Goal: Book appointment/travel/reservation

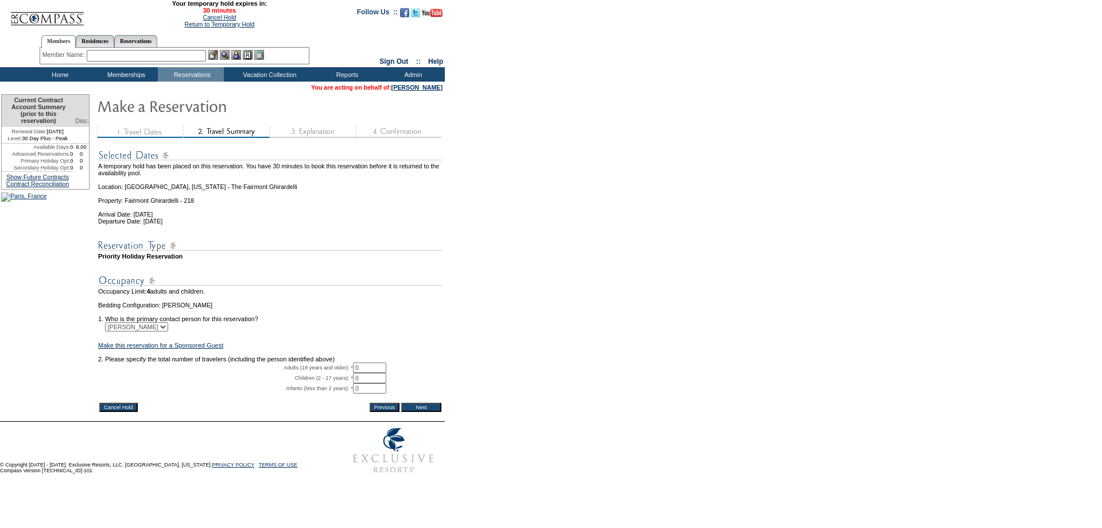
click at [128, 412] on input "Cancel Hold" at bounding box center [118, 406] width 38 height 9
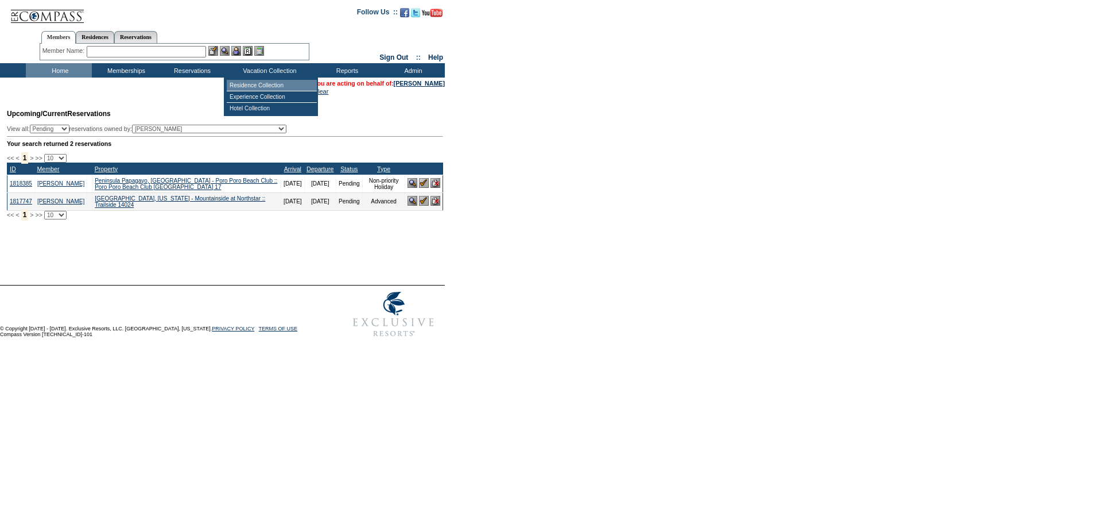
click at [262, 83] on td "Residence Collection" at bounding box center [272, 85] width 90 height 11
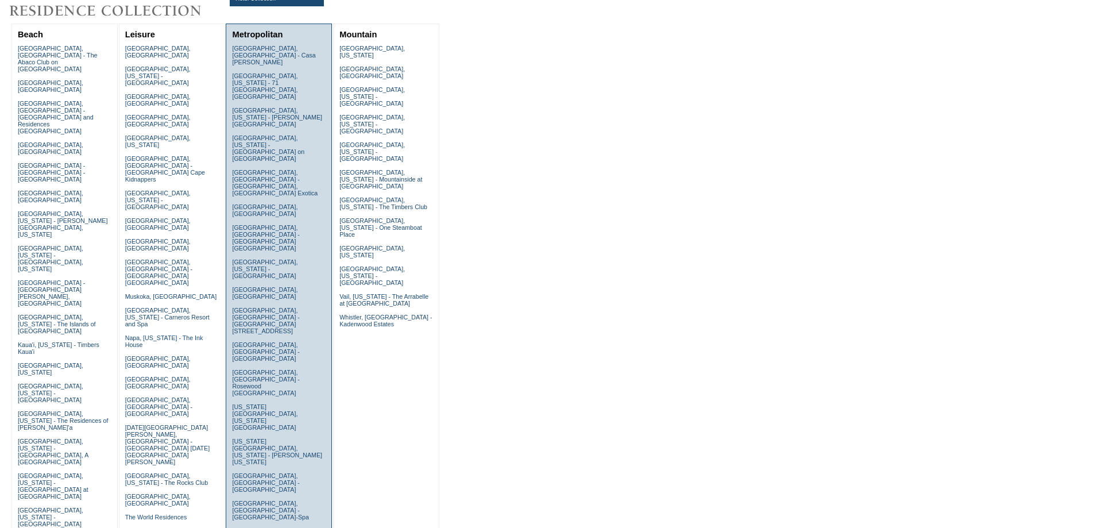
scroll to position [230, 0]
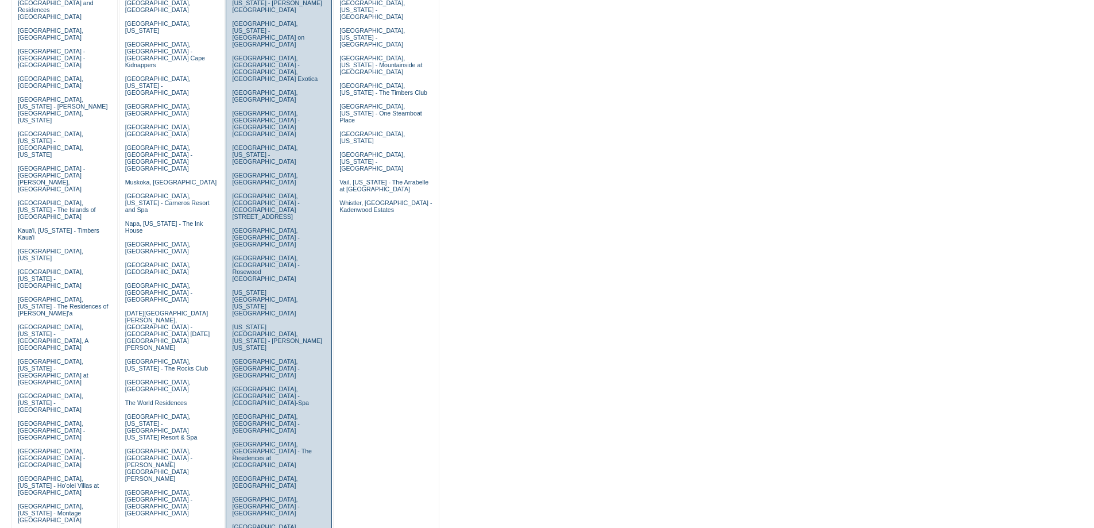
click at [249, 523] on link "San Francisco, California - The Fairmont Ghirardelli" at bounding box center [270, 533] width 76 height 21
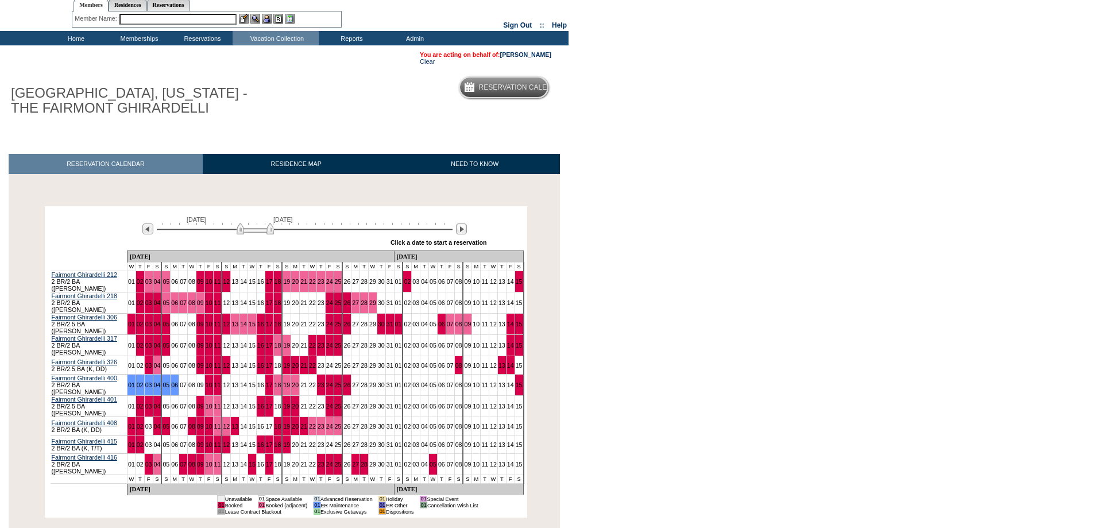
scroll to position [99, 0]
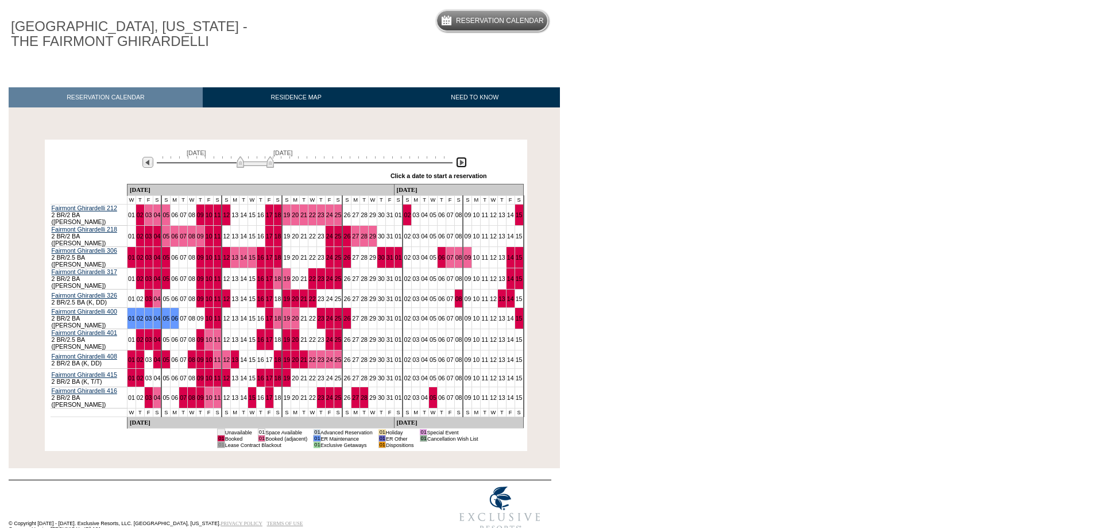
click at [459, 167] on img at bounding box center [461, 162] width 11 height 11
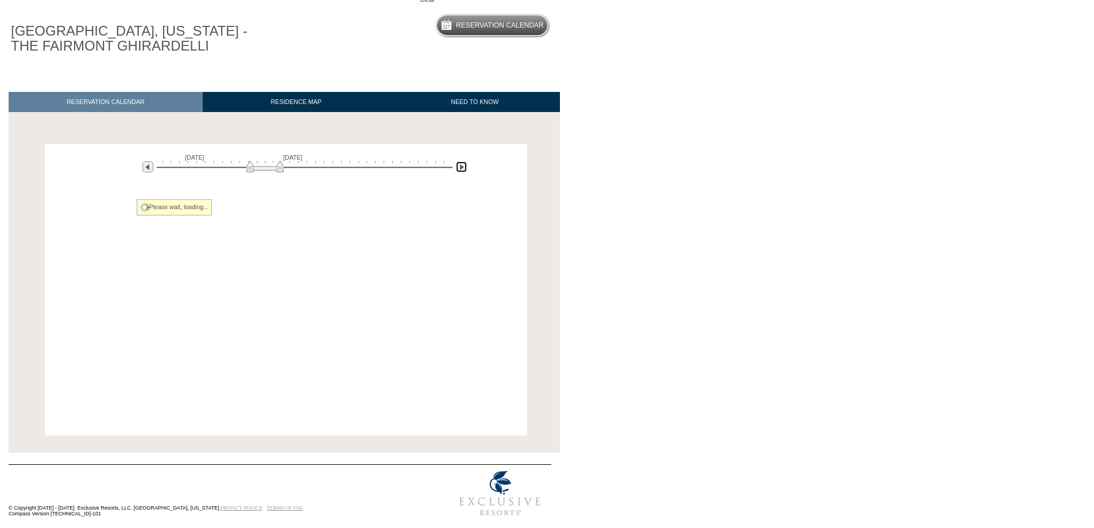
click at [459, 167] on img at bounding box center [461, 166] width 11 height 11
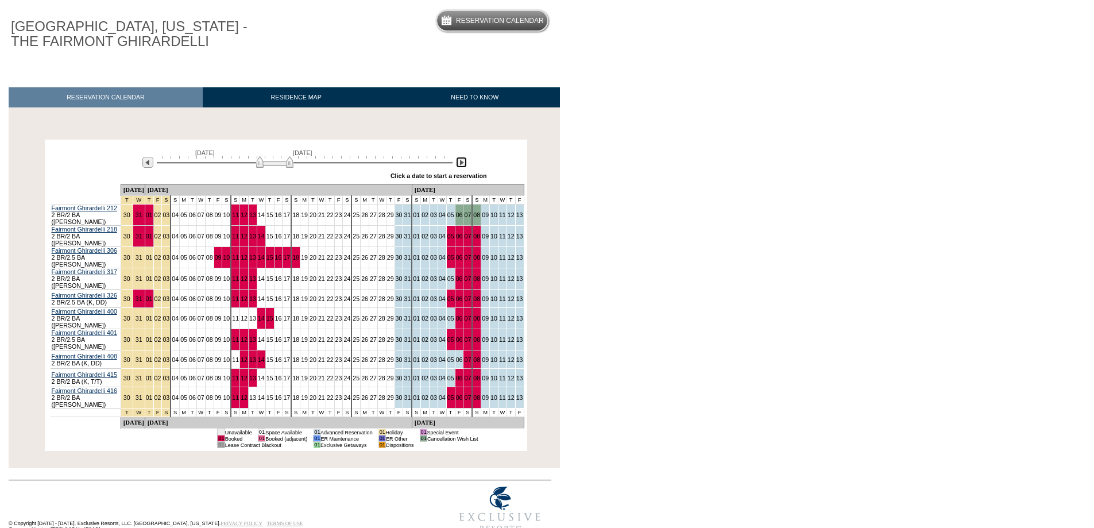
click at [459, 167] on img at bounding box center [461, 162] width 11 height 11
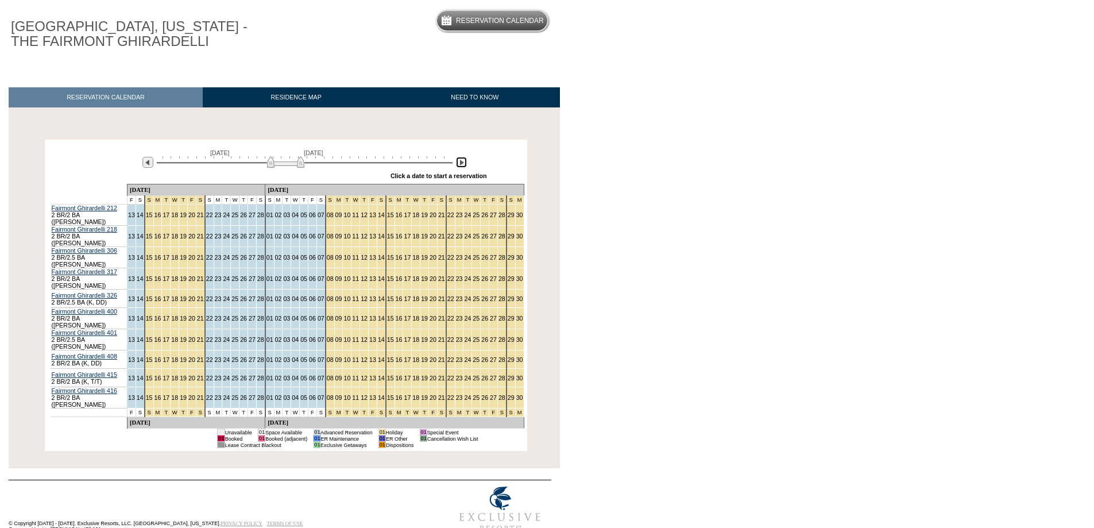
click at [301, 164] on img at bounding box center [285, 161] width 37 height 11
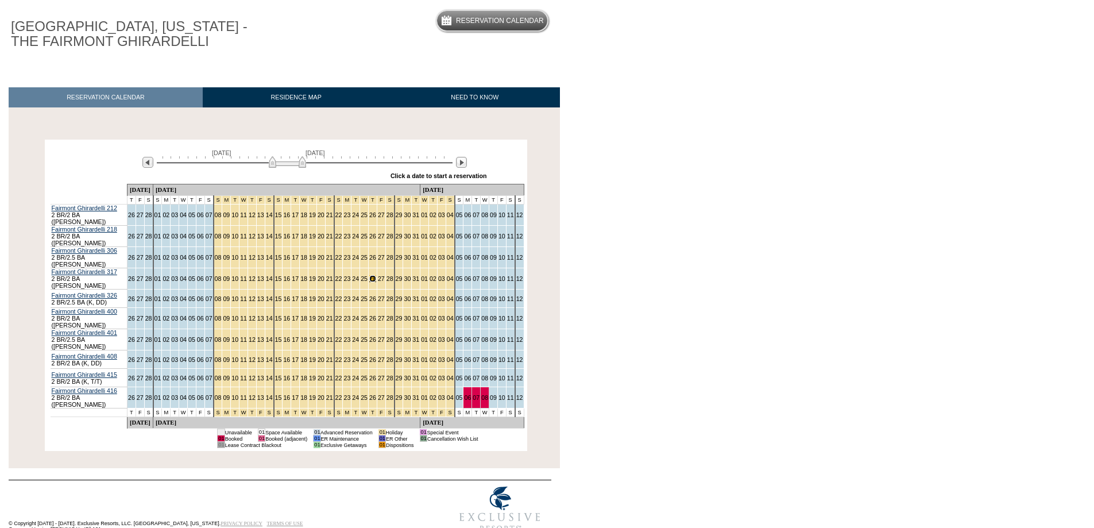
click at [369, 275] on link "26" at bounding box center [372, 278] width 7 height 7
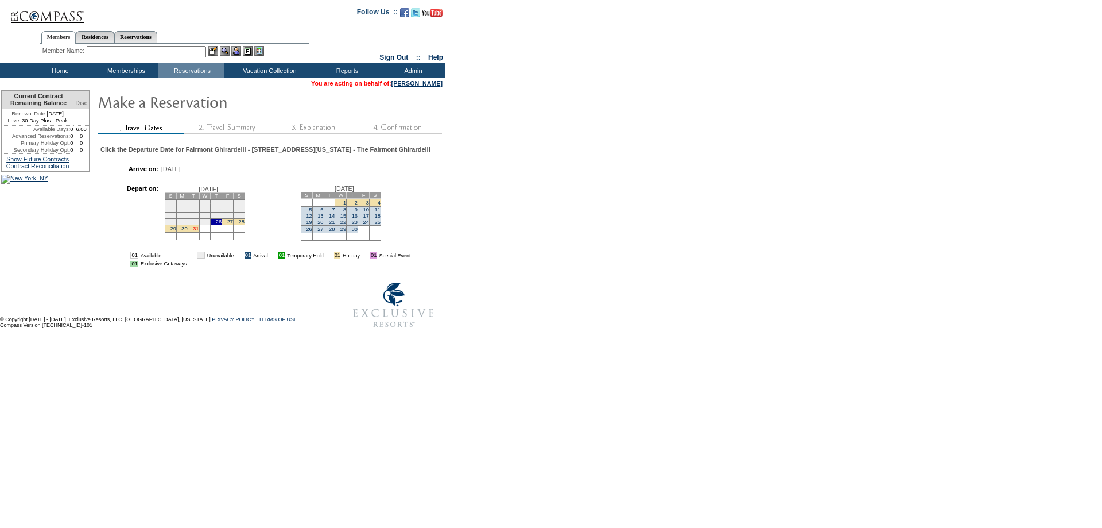
click at [199, 231] on link "31" at bounding box center [196, 229] width 6 height 6
